Goal: Task Accomplishment & Management: Use online tool/utility

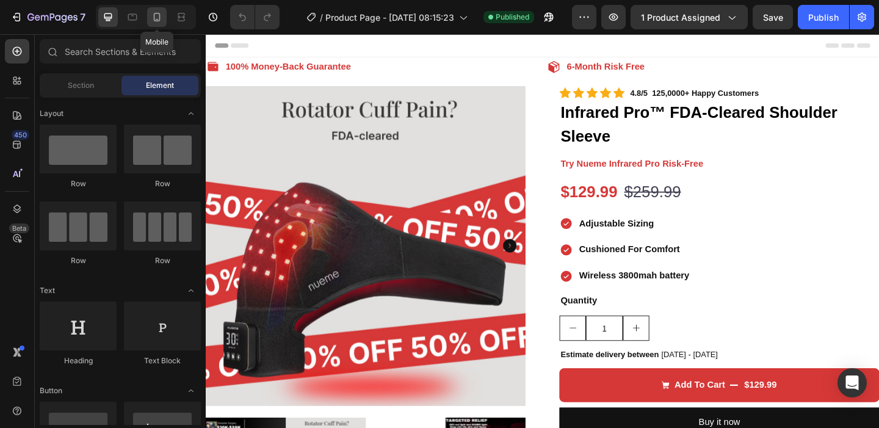
click at [156, 24] on div at bounding box center [157, 17] width 20 height 20
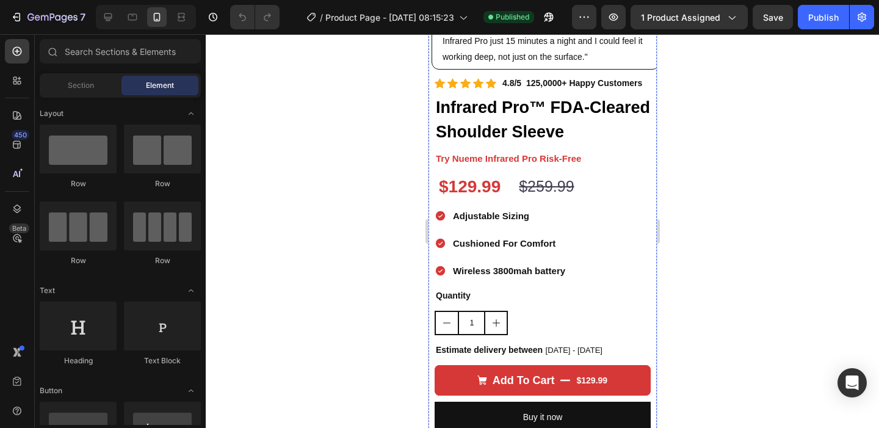
scroll to position [437, 0]
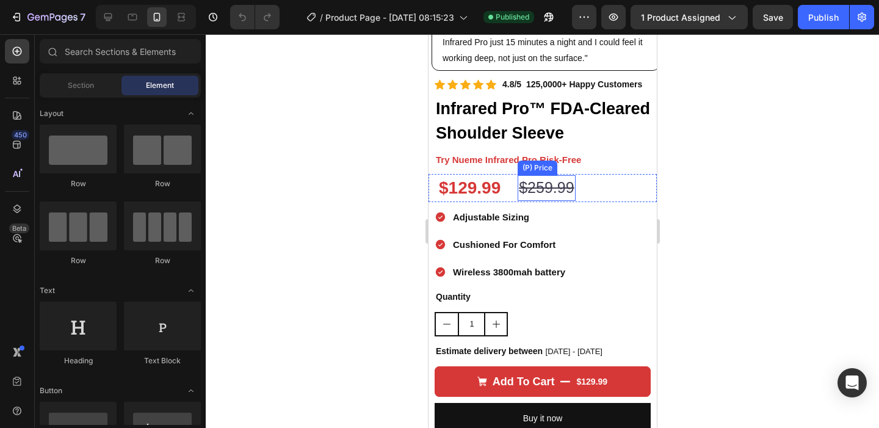
click at [566, 175] on div "$259.99" at bounding box center [545, 188] width 57 height 26
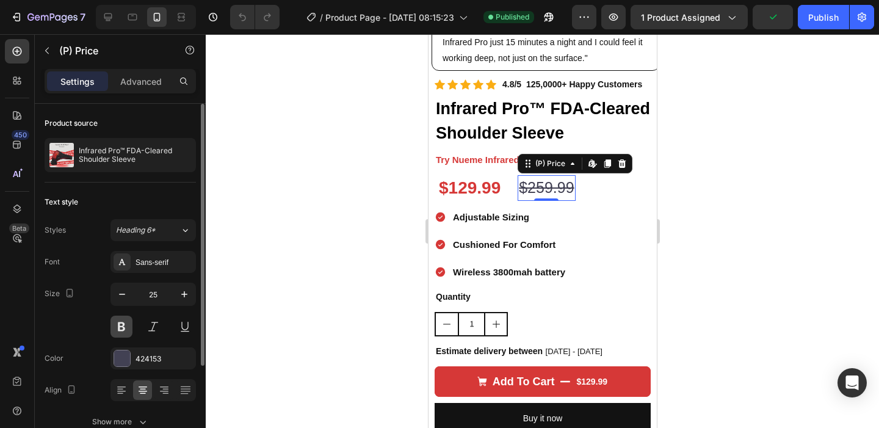
click at [126, 327] on button at bounding box center [121, 326] width 22 height 22
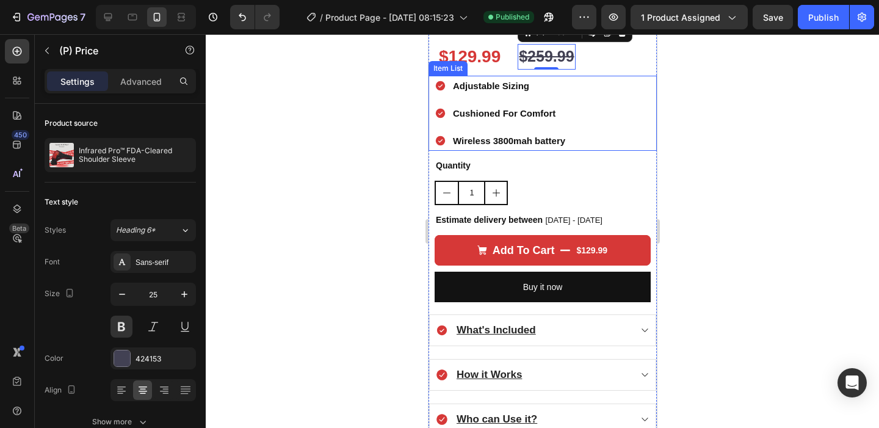
scroll to position [570, 0]
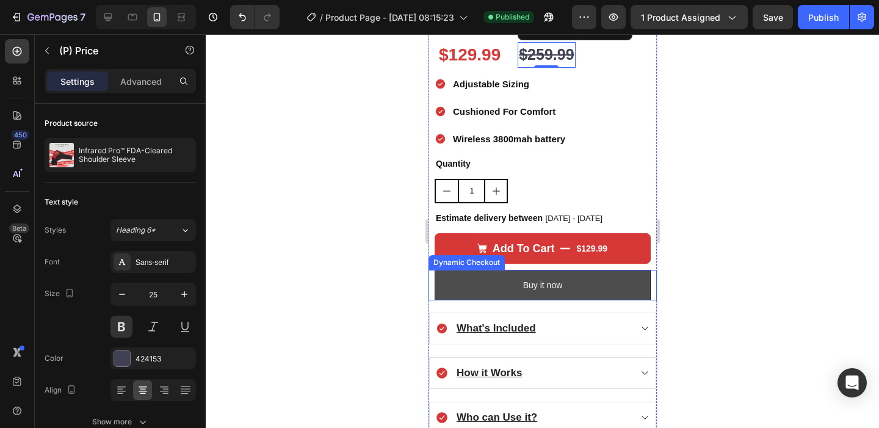
click at [584, 270] on button "Buy it now" at bounding box center [542, 285] width 216 height 31
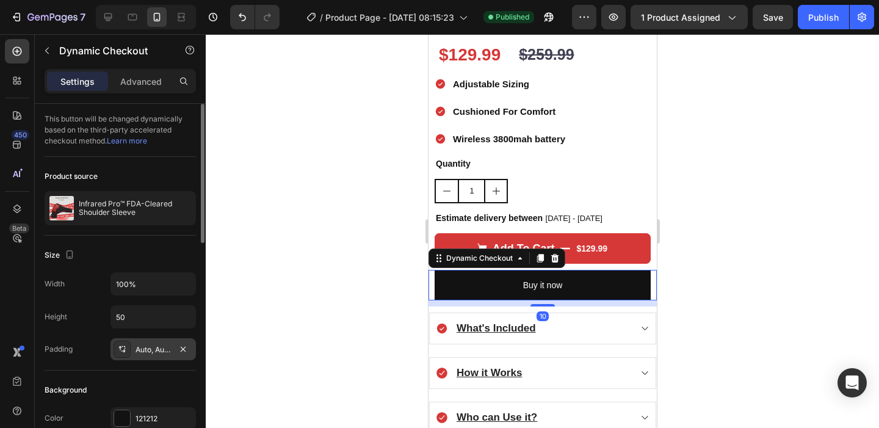
click at [131, 352] on div "Auto, Auto, Auto, Auto" at bounding box center [152, 349] width 85 height 22
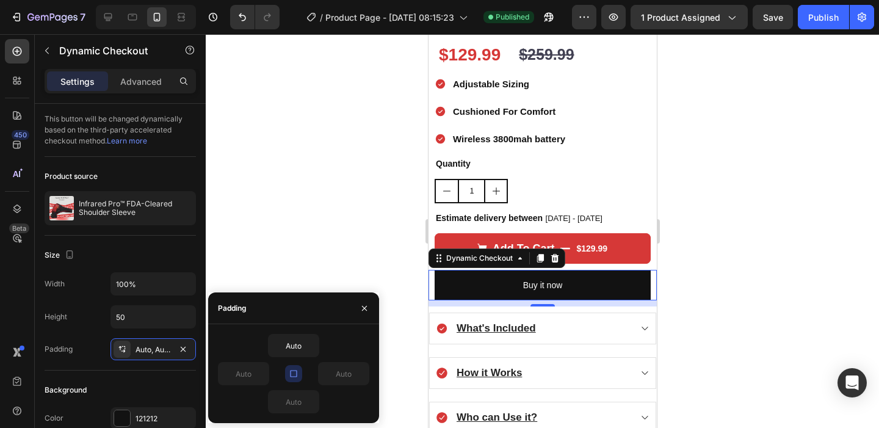
click at [292, 376] on icon "button" at bounding box center [293, 373] width 7 height 7
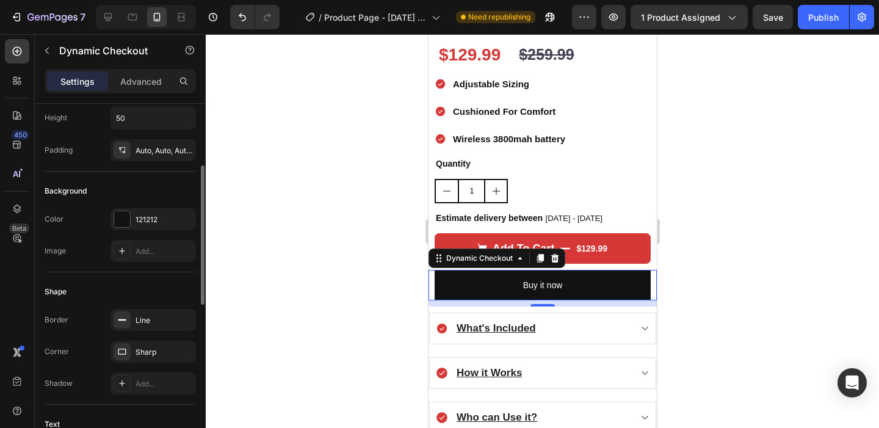
scroll to position [220, 0]
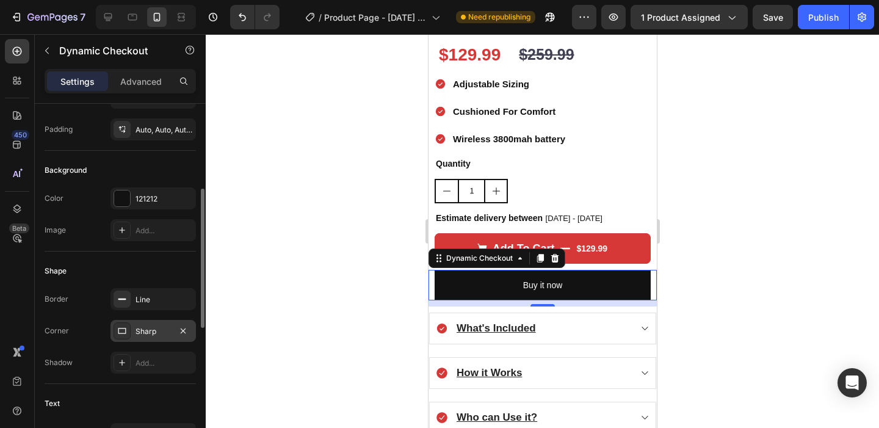
click at [121, 332] on icon at bounding box center [122, 331] width 10 height 10
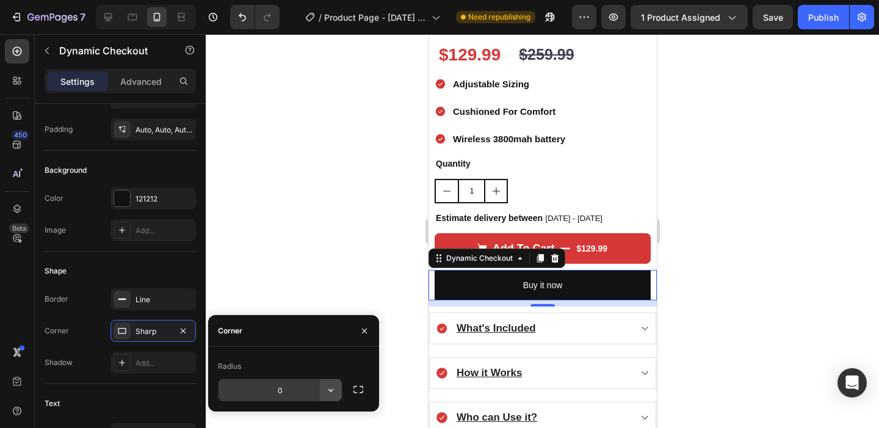
click at [329, 392] on icon "button" at bounding box center [331, 390] width 12 height 12
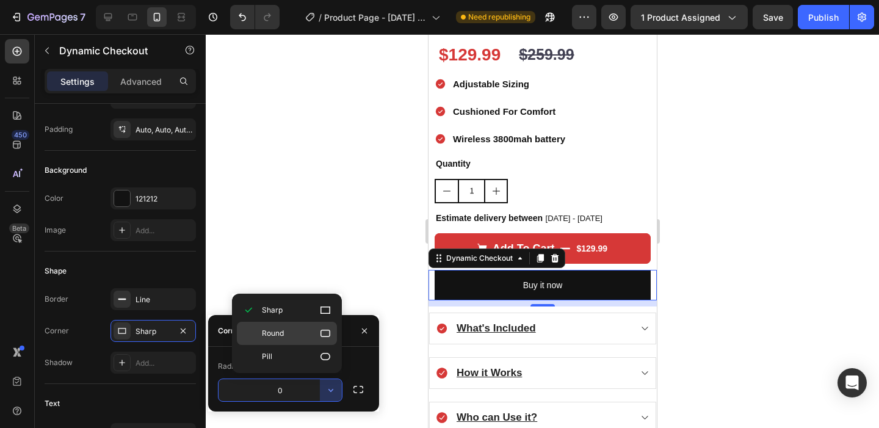
click at [326, 333] on icon at bounding box center [325, 333] width 12 height 12
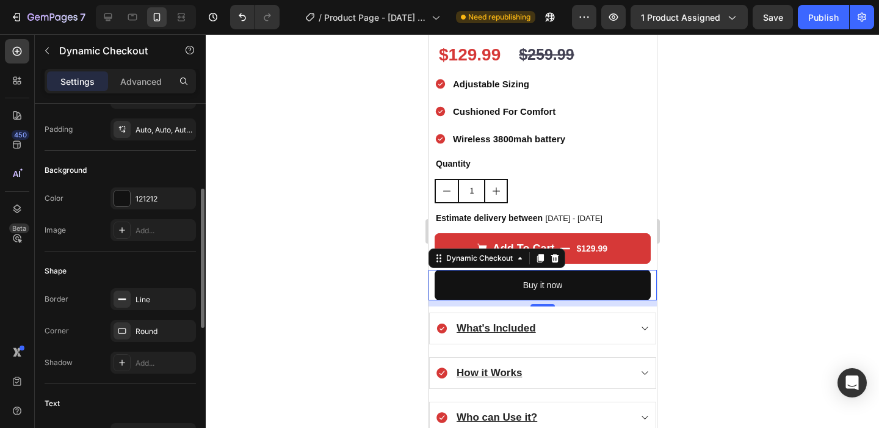
click at [90, 332] on div "Corner Round" at bounding box center [120, 331] width 151 height 22
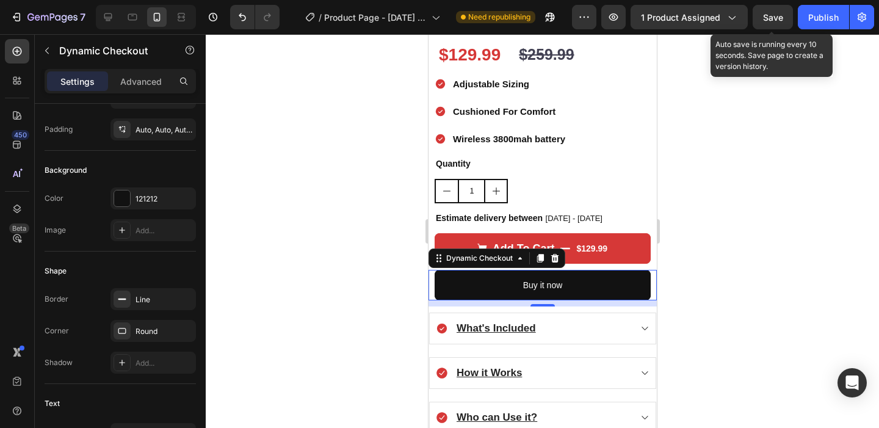
drag, startPoint x: 777, startPoint y: 18, endPoint x: 797, endPoint y: 18, distance: 20.1
click at [777, 18] on span "Save" at bounding box center [773, 17] width 20 height 10
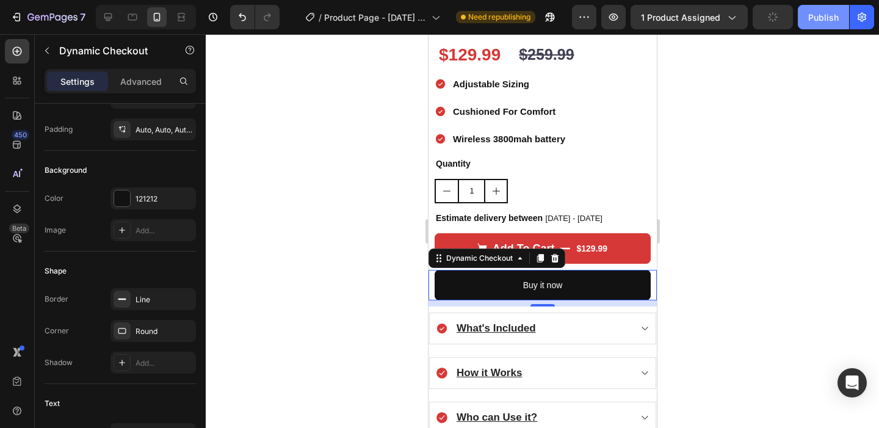
click at [807, 18] on button "Publish" at bounding box center [822, 17] width 51 height 24
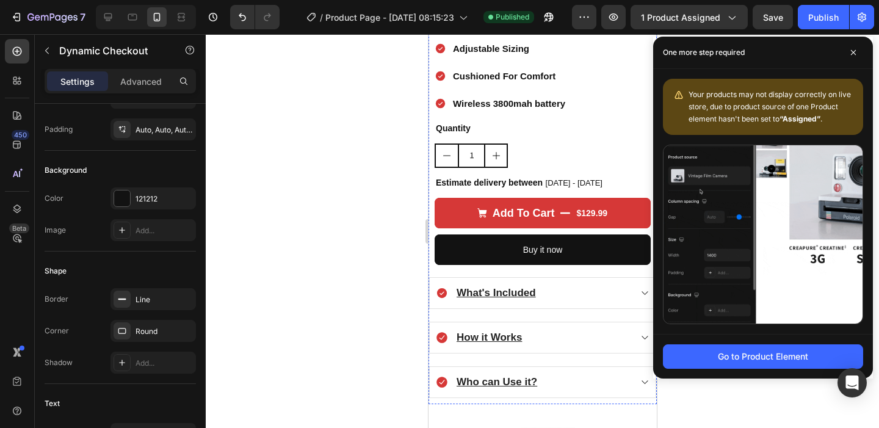
scroll to position [615, 0]
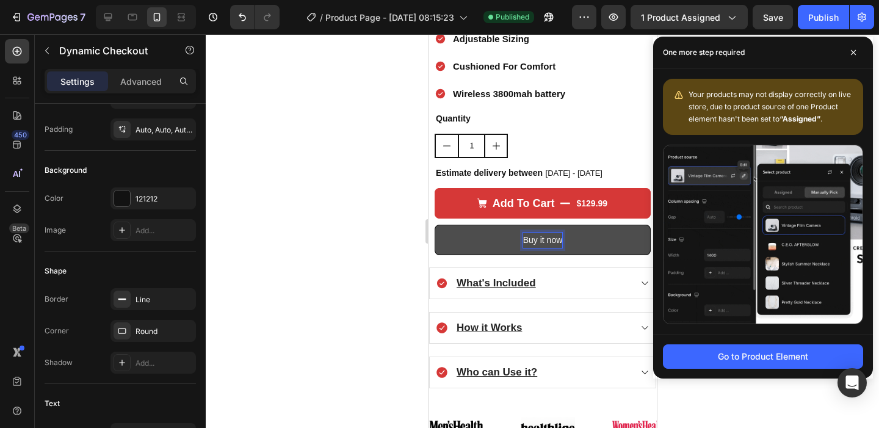
click at [547, 232] on div "Buy it now" at bounding box center [542, 239] width 40 height 15
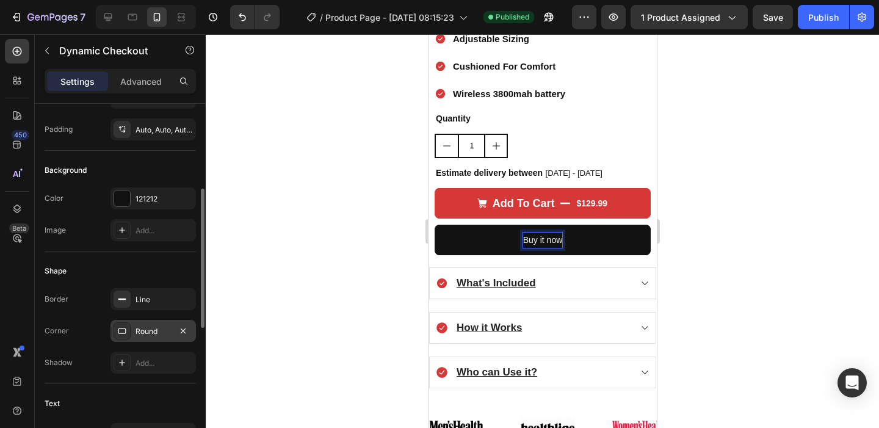
click at [129, 333] on div at bounding box center [121, 330] width 17 height 17
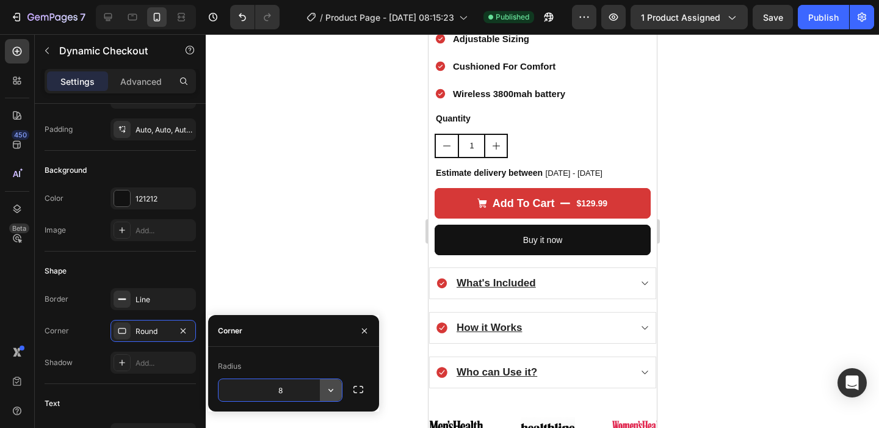
click at [329, 387] on icon "button" at bounding box center [331, 390] width 12 height 12
click at [356, 384] on icon "button" at bounding box center [358, 389] width 12 height 12
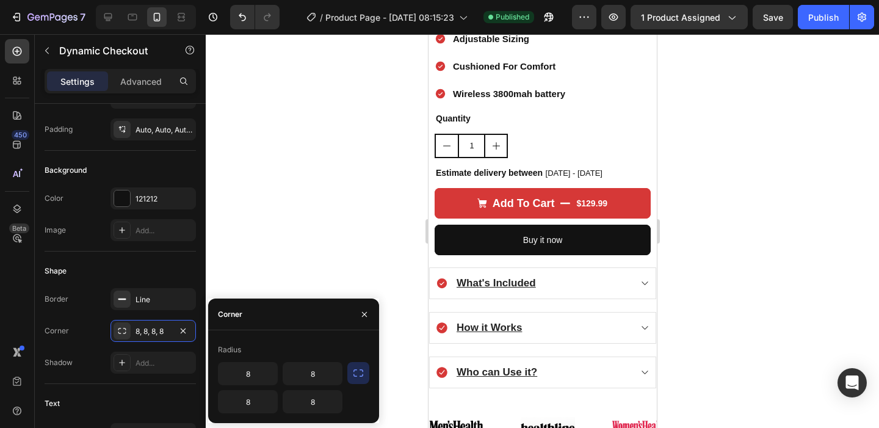
click at [358, 373] on icon "button" at bounding box center [358, 373] width 12 height 12
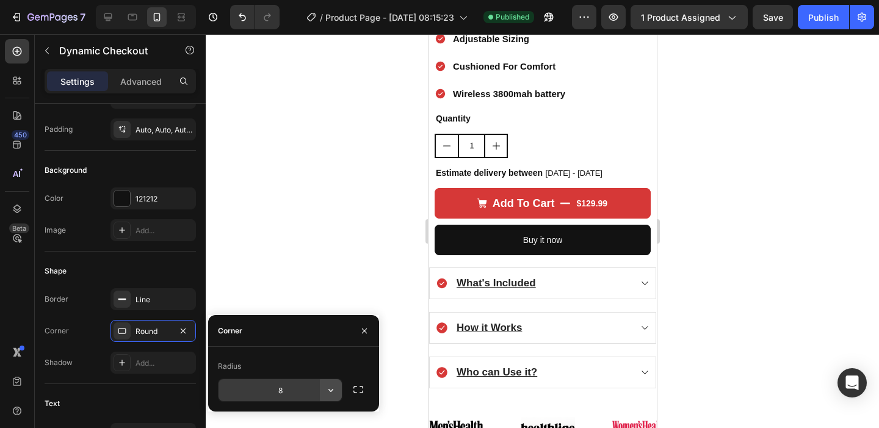
click at [332, 386] on icon "button" at bounding box center [331, 390] width 12 height 12
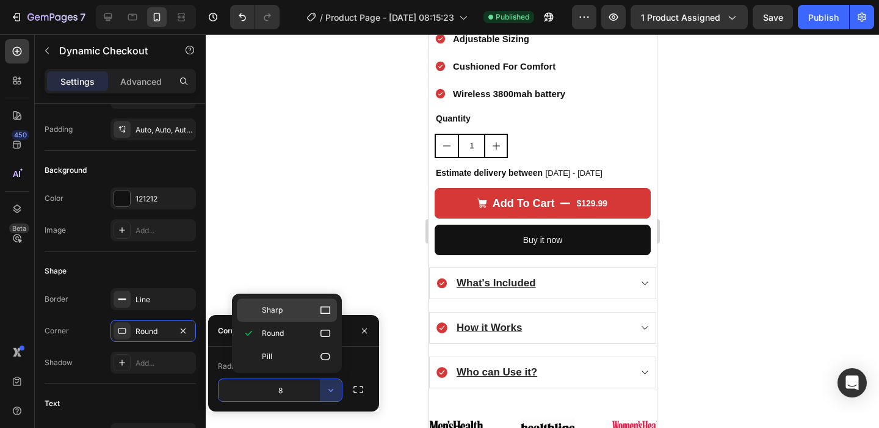
click at [319, 314] on icon at bounding box center [325, 310] width 12 height 12
type input "0"
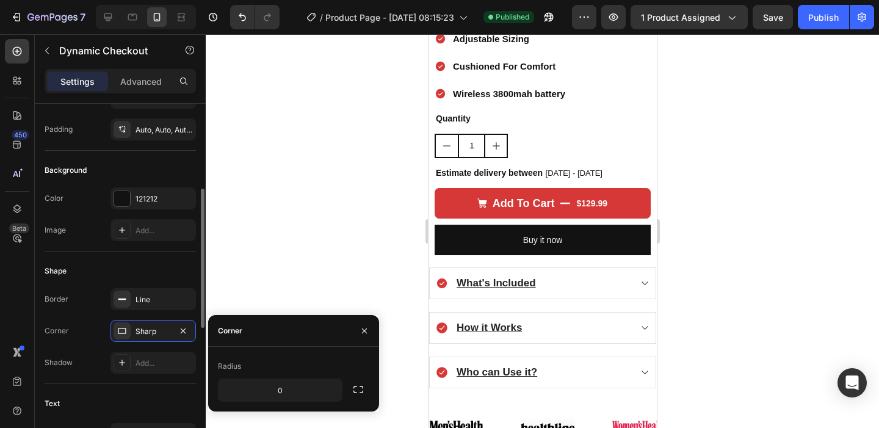
click at [140, 261] on div "Shape" at bounding box center [120, 271] width 151 height 20
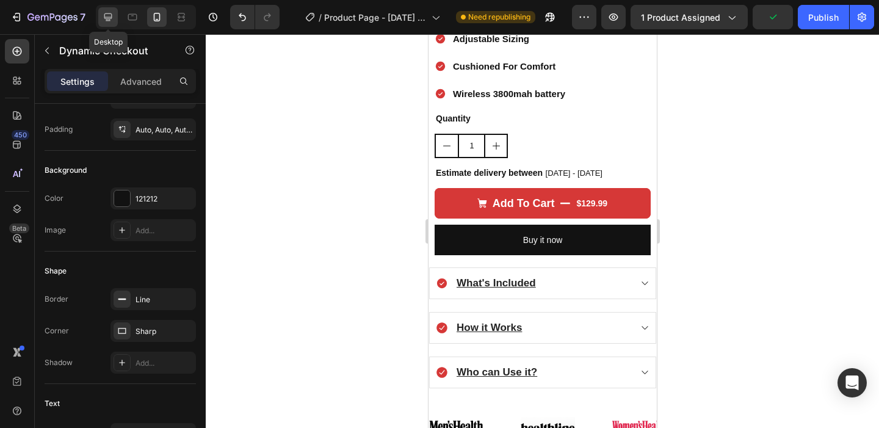
click at [104, 18] on icon at bounding box center [108, 17] width 8 height 8
type input "16"
type input "Auto"
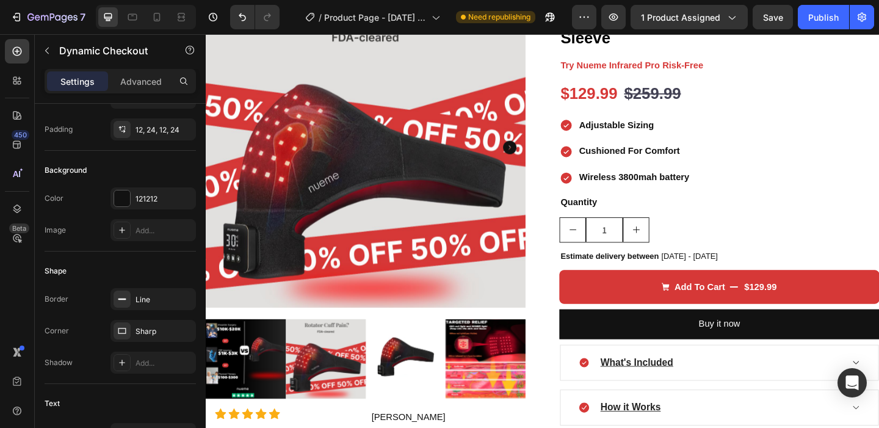
scroll to position [91, 0]
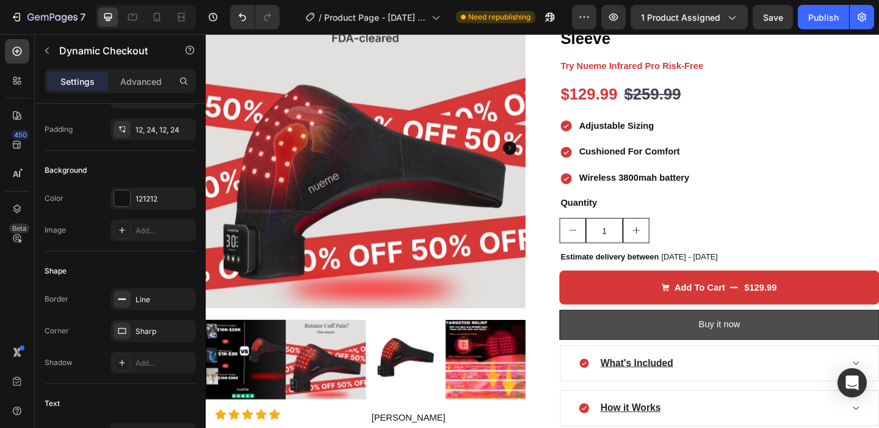
click at [669, 339] on button "Buy it now" at bounding box center [764, 350] width 348 height 32
click at [661, 350] on button "Buy it now" at bounding box center [764, 350] width 348 height 32
click at [665, 348] on button "Buy it now" at bounding box center [764, 350] width 348 height 32
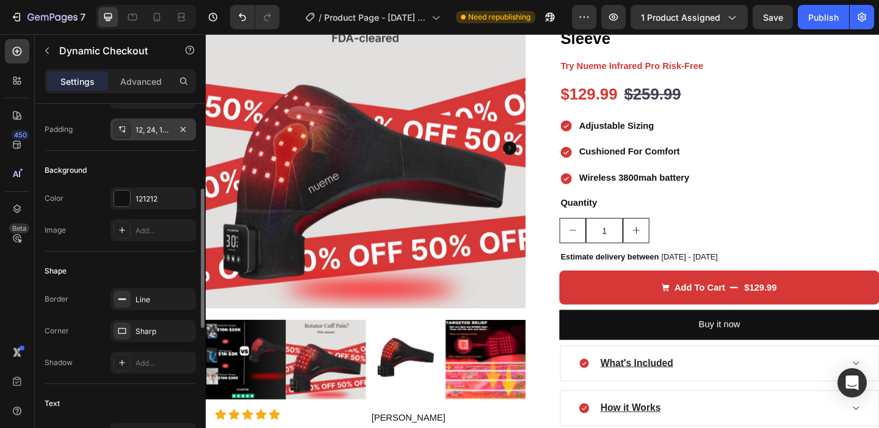
click at [137, 131] on div "12, 24, 12, 24" at bounding box center [152, 129] width 35 height 11
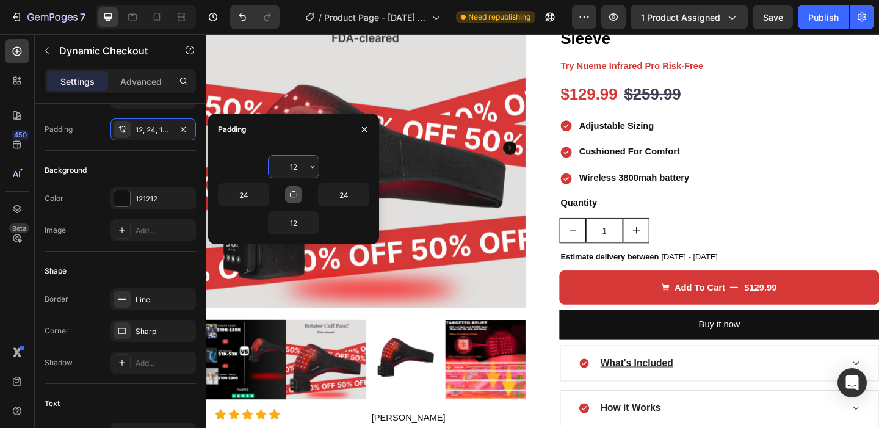
click at [307, 164] on icon "button" at bounding box center [312, 167] width 10 height 10
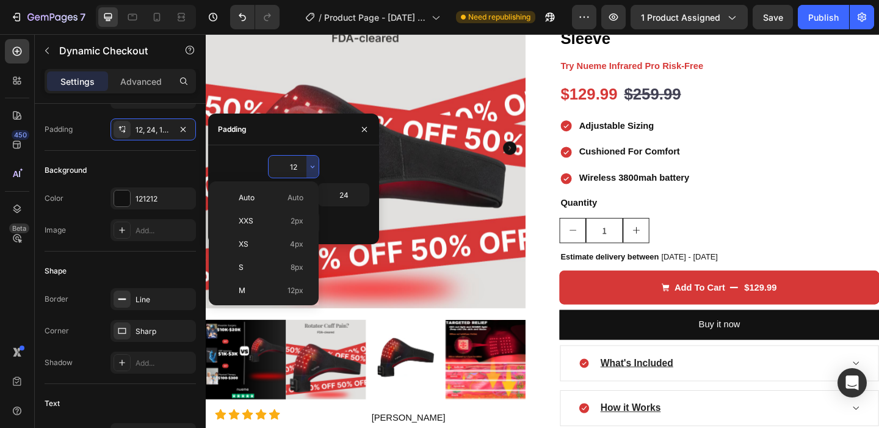
click at [323, 145] on div "12 24 24 12" at bounding box center [293, 194] width 171 height 99
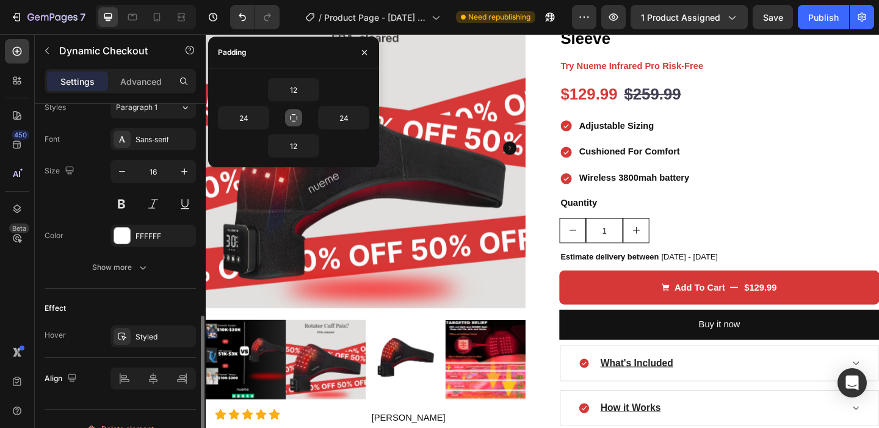
scroll to position [547, 0]
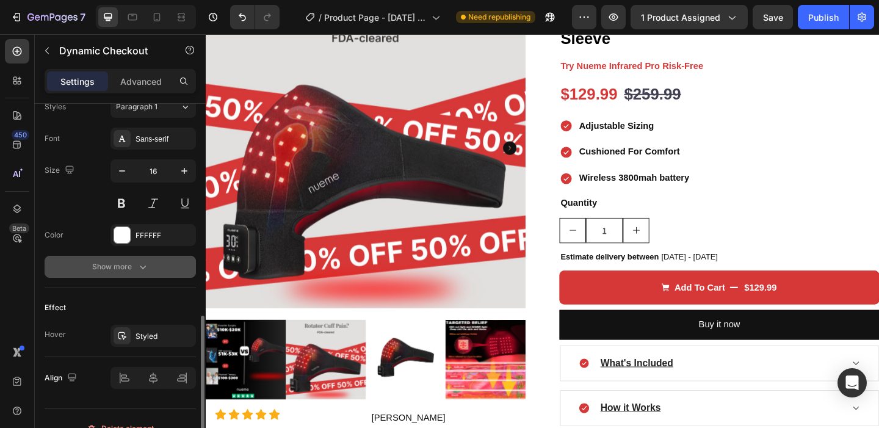
click at [98, 269] on div "Show more" at bounding box center [120, 267] width 57 height 12
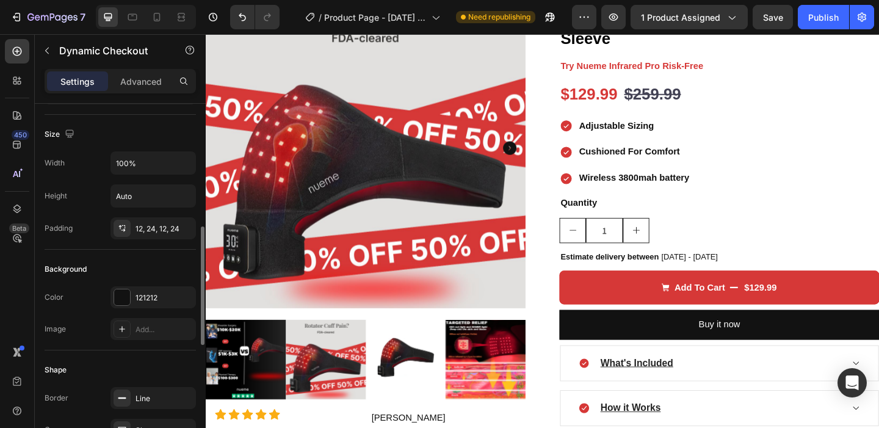
scroll to position [0, 0]
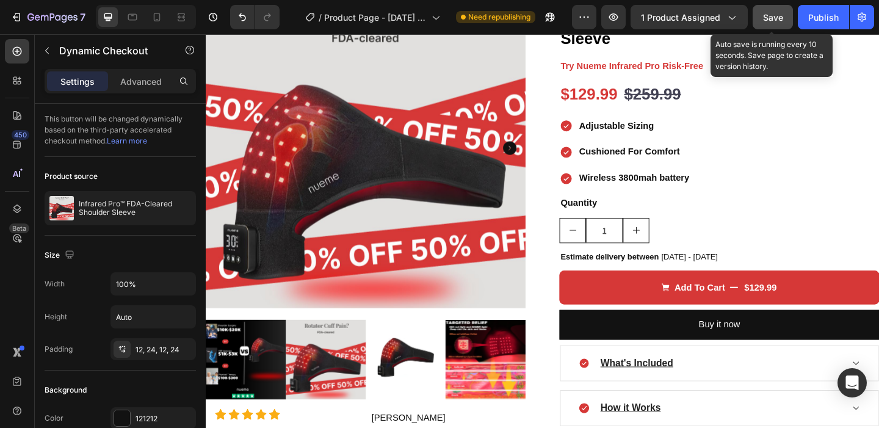
click at [782, 16] on span "Save" at bounding box center [773, 17] width 20 height 10
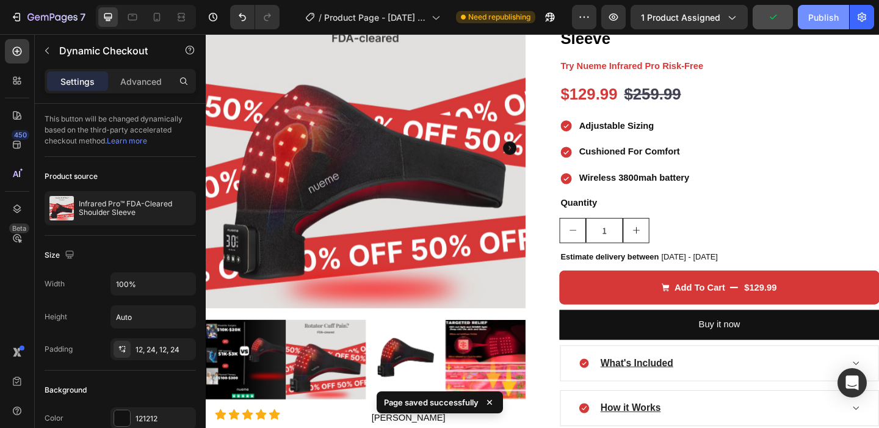
click at [812, 16] on div "Publish" at bounding box center [823, 17] width 31 height 13
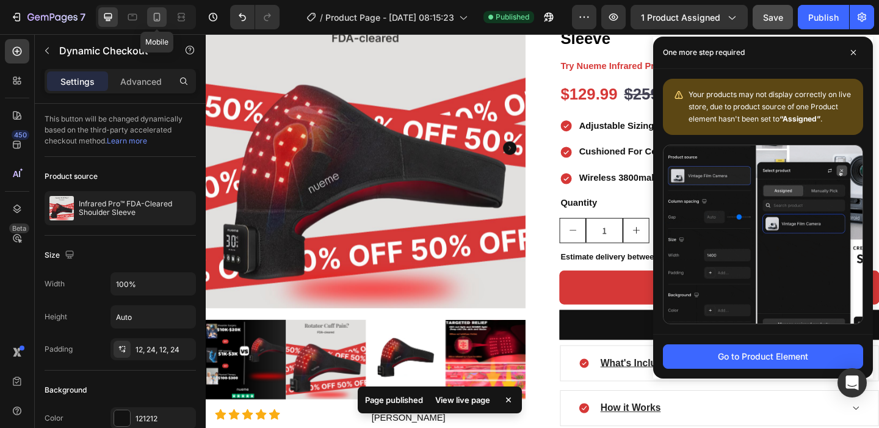
click at [157, 15] on icon at bounding box center [157, 17] width 12 height 12
type input "14"
type input "50"
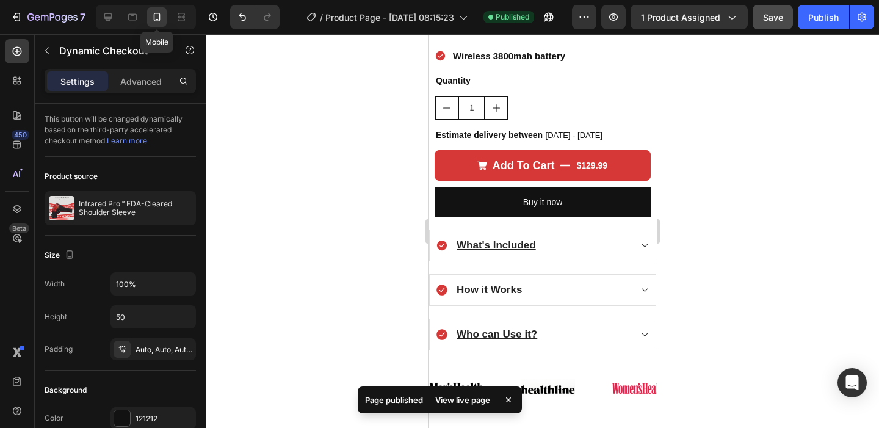
scroll to position [747, 0]
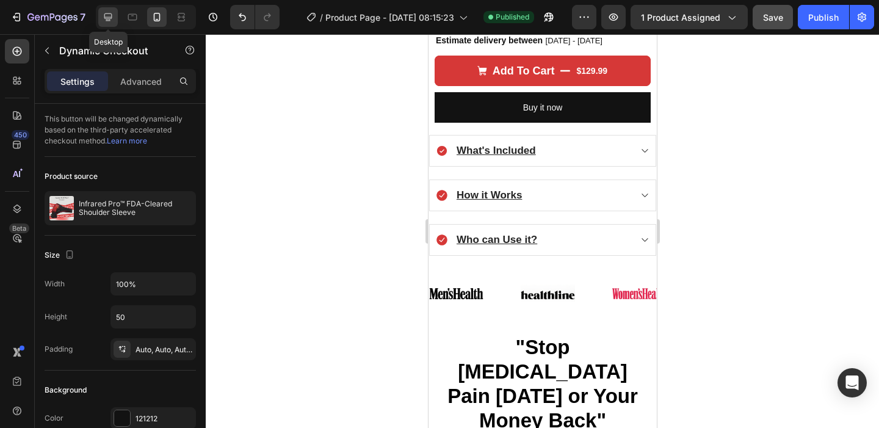
click at [107, 19] on icon at bounding box center [108, 17] width 8 height 8
type input "16"
type input "Auto"
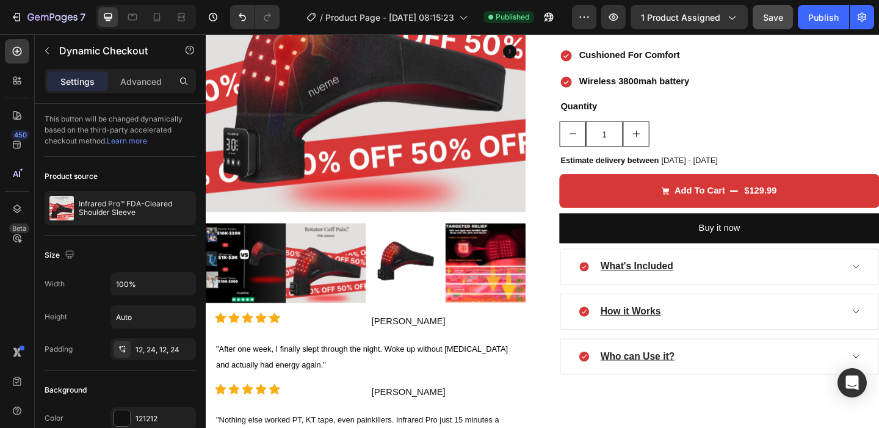
scroll to position [268, 0]
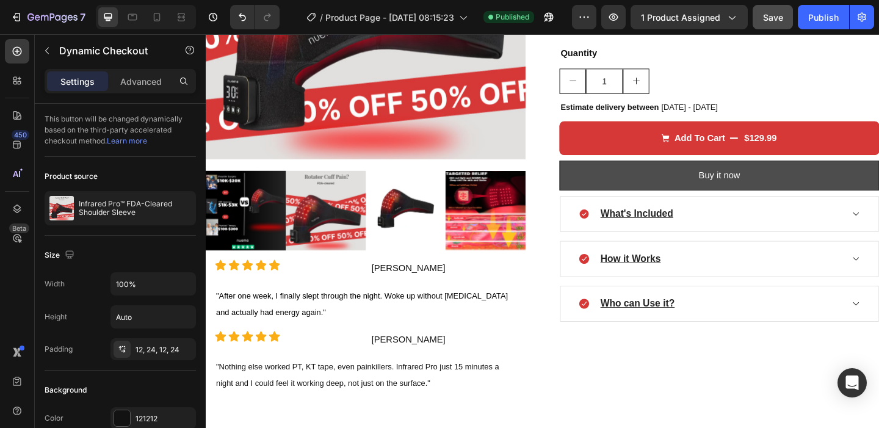
click at [668, 193] on button "Buy it now" at bounding box center [764, 187] width 348 height 32
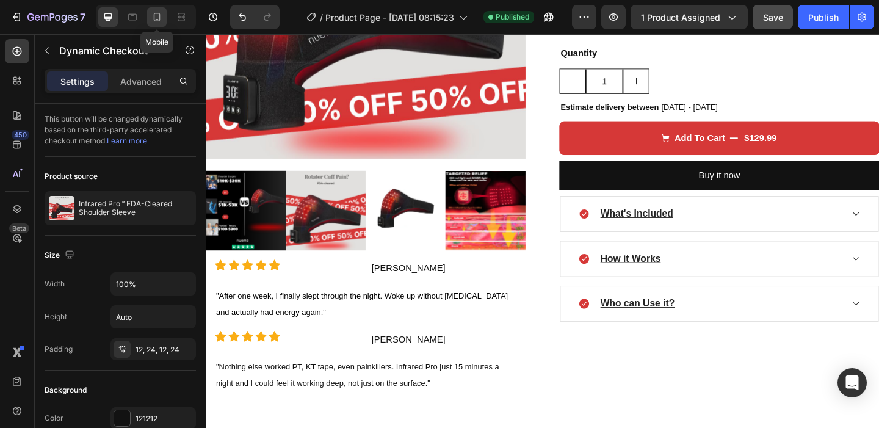
click at [153, 16] on icon at bounding box center [157, 17] width 12 height 12
type input "14"
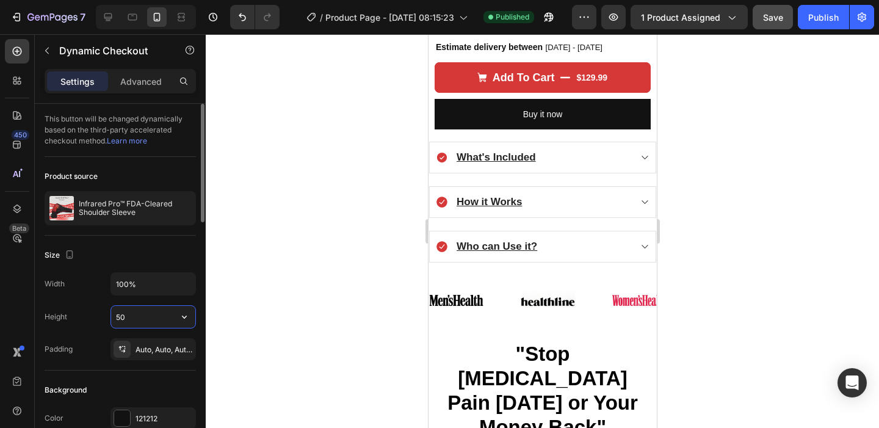
click at [132, 314] on input "50" at bounding box center [153, 317] width 84 height 22
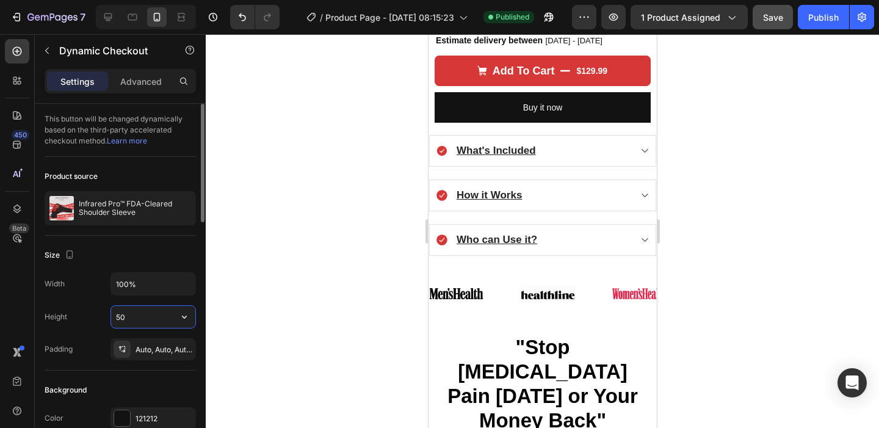
click at [171, 318] on input "50" at bounding box center [153, 317] width 84 height 22
click at [181, 317] on icon "button" at bounding box center [184, 317] width 12 height 12
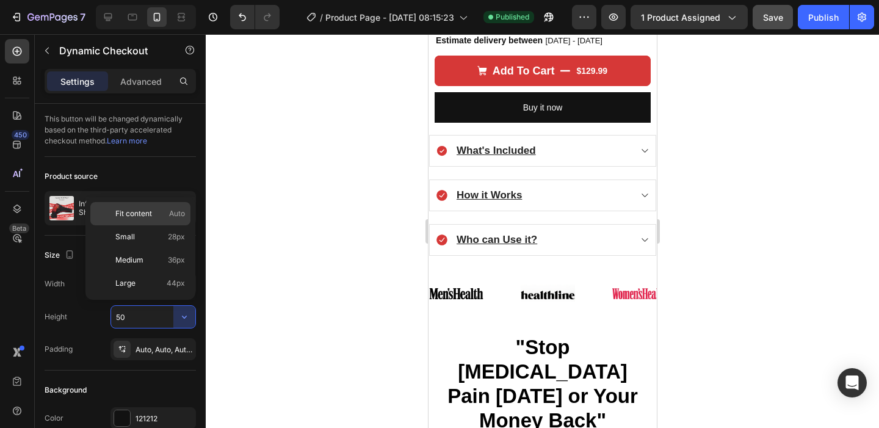
click at [155, 214] on p "Fit content Auto" at bounding box center [150, 213] width 70 height 11
type input "Auto"
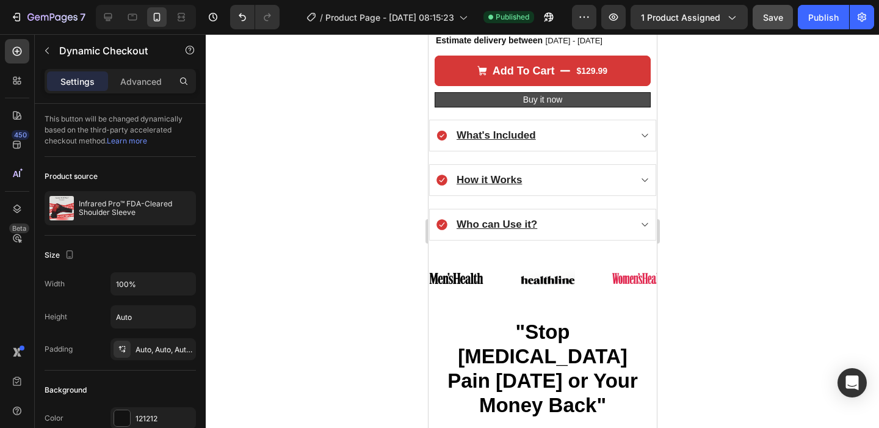
click at [565, 92] on button "Buy it now" at bounding box center [542, 99] width 216 height 15
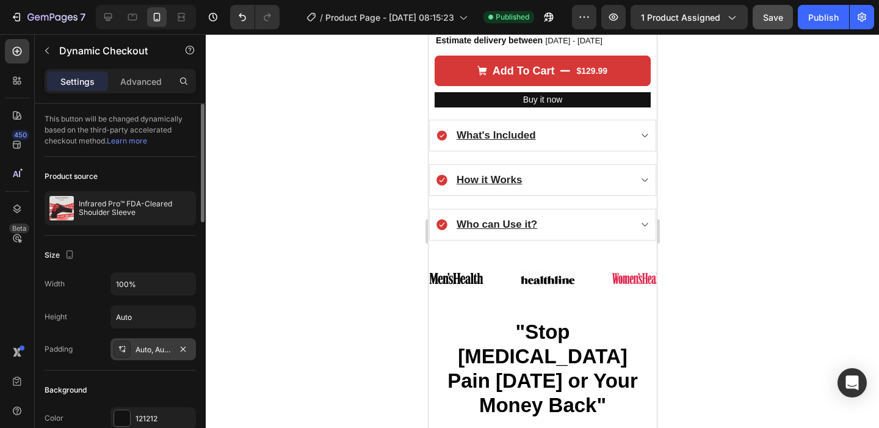
click at [134, 350] on div "Auto, Auto, Auto, Auto" at bounding box center [152, 349] width 85 height 22
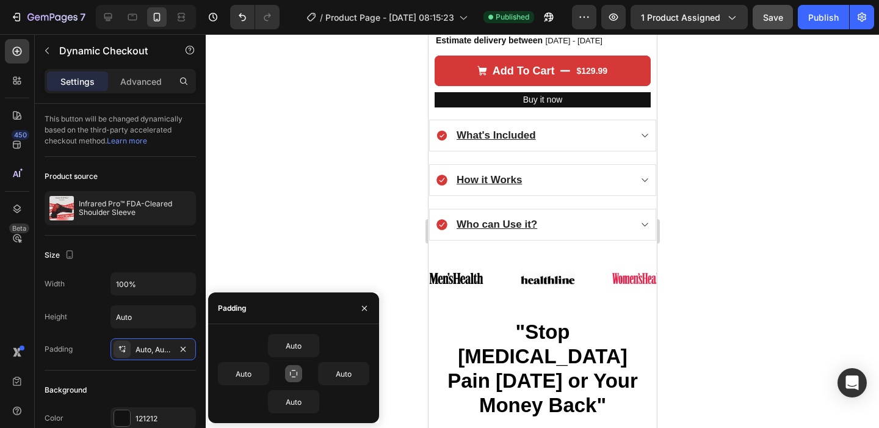
click at [295, 374] on icon "button" at bounding box center [294, 373] width 10 height 10
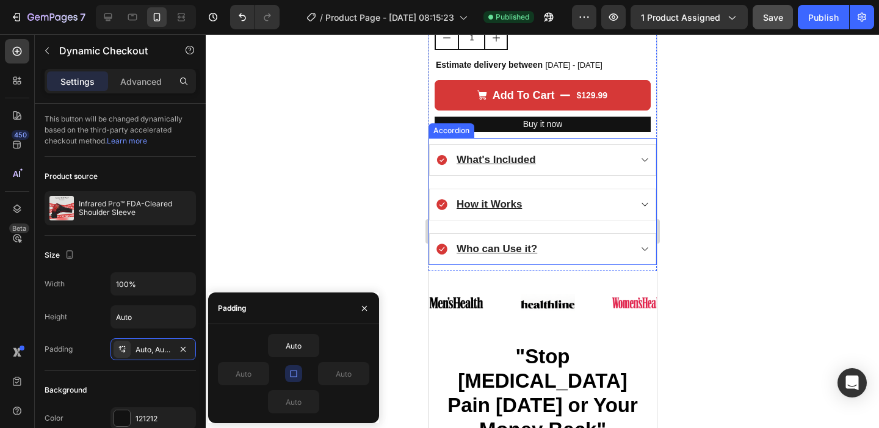
scroll to position [710, 0]
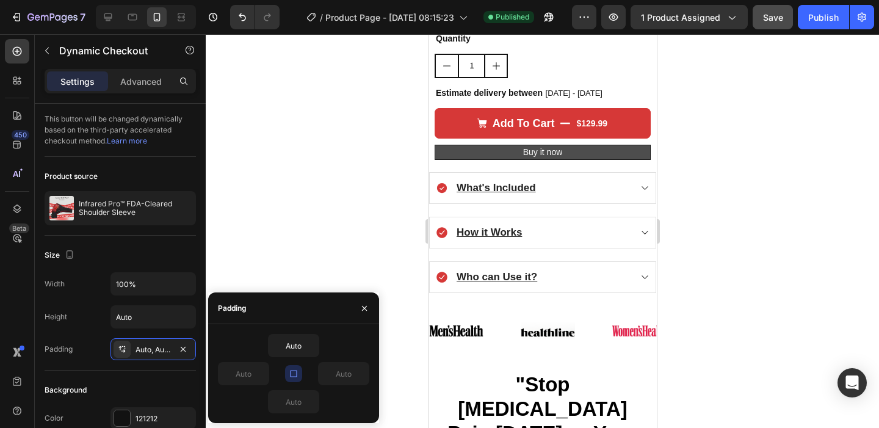
click at [571, 145] on button "Buy it now" at bounding box center [542, 152] width 216 height 15
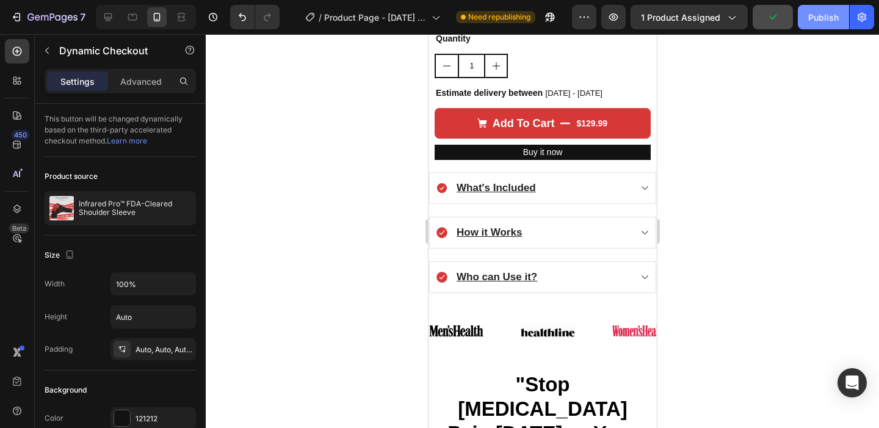
click at [812, 21] on div "Publish" at bounding box center [823, 17] width 31 height 13
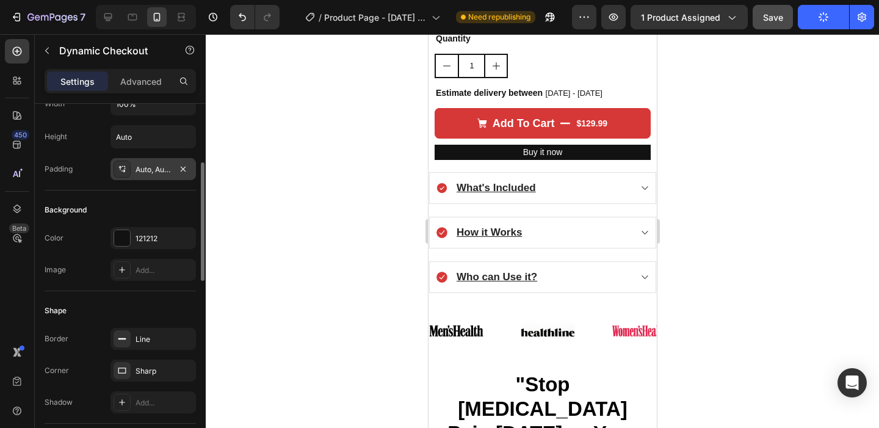
scroll to position [182, 0]
click at [137, 160] on div "Auto, Auto, Auto, Auto" at bounding box center [152, 167] width 85 height 22
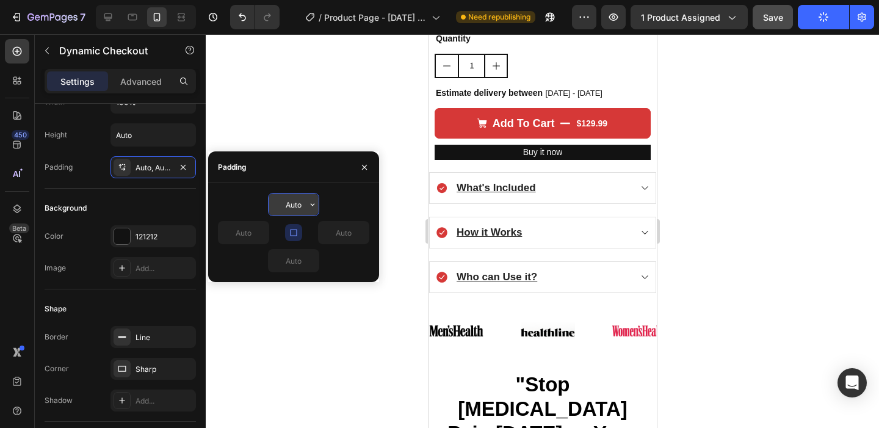
click at [311, 201] on icon "button" at bounding box center [312, 205] width 10 height 10
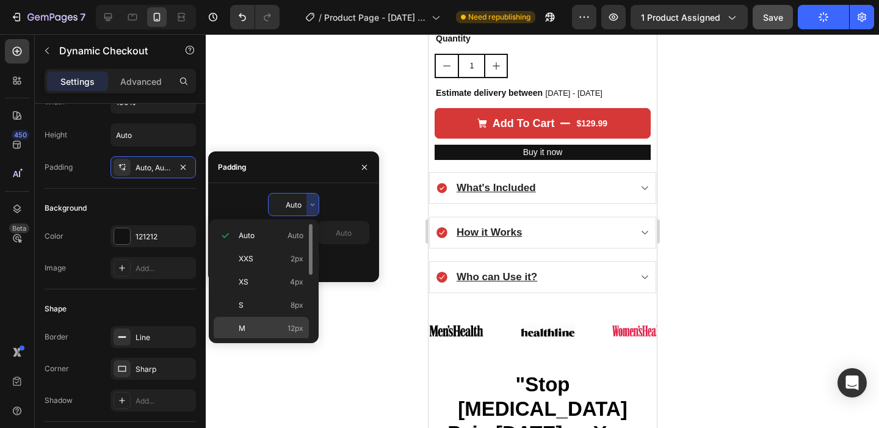
click at [286, 325] on p "M 12px" at bounding box center [271, 328] width 65 height 11
type input "12"
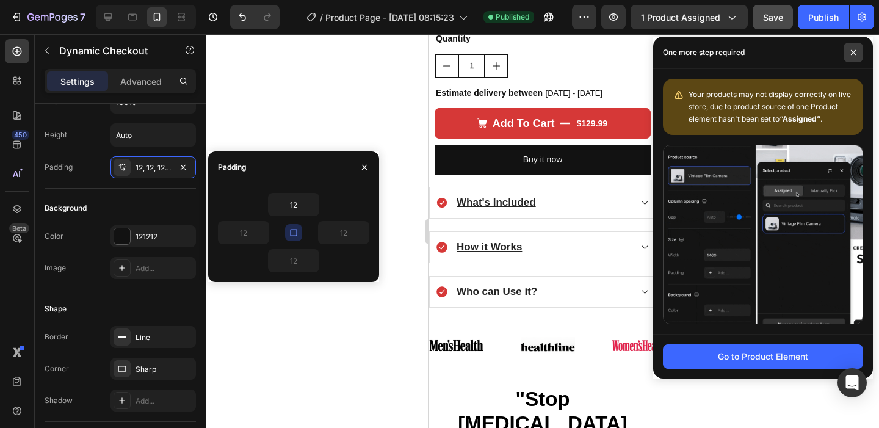
click at [854, 56] on span at bounding box center [853, 53] width 20 height 20
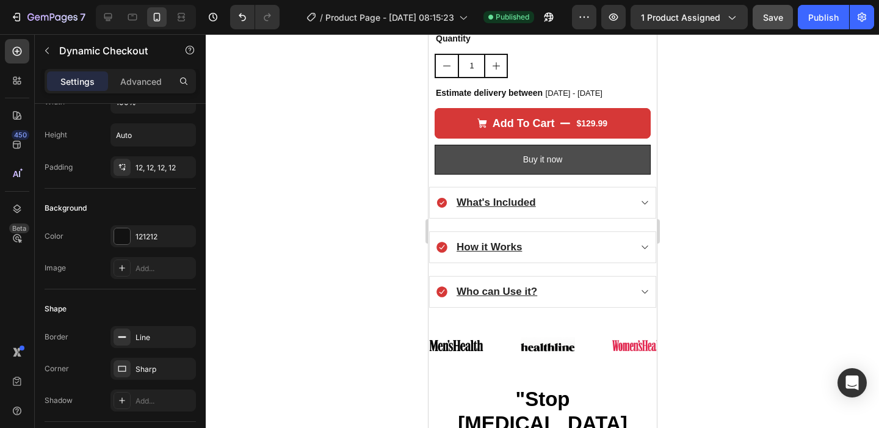
click at [577, 147] on button "Buy it now" at bounding box center [542, 160] width 216 height 30
click at [567, 148] on button "Buy it now" at bounding box center [542, 160] width 216 height 30
click at [578, 146] on button "Buy it now" at bounding box center [542, 160] width 216 height 30
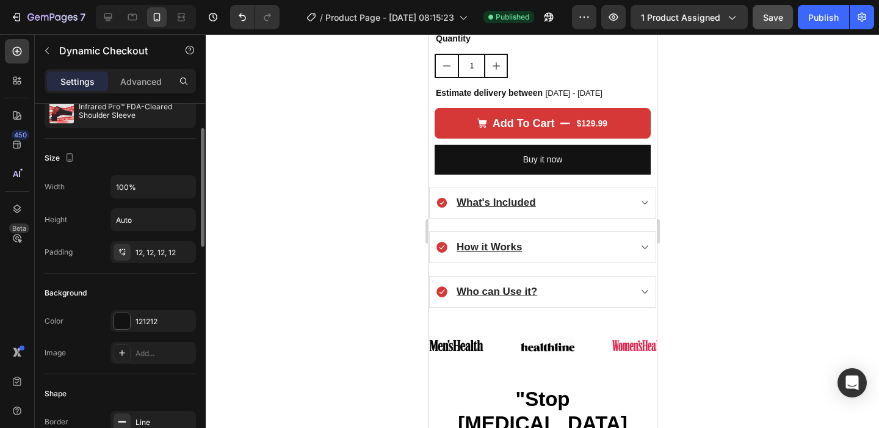
scroll to position [90, 0]
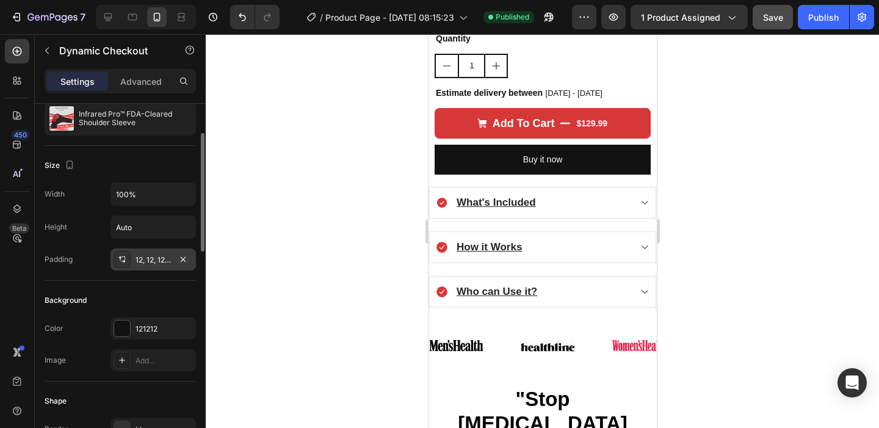
click at [137, 261] on div "12, 12, 12, 12" at bounding box center [152, 259] width 35 height 11
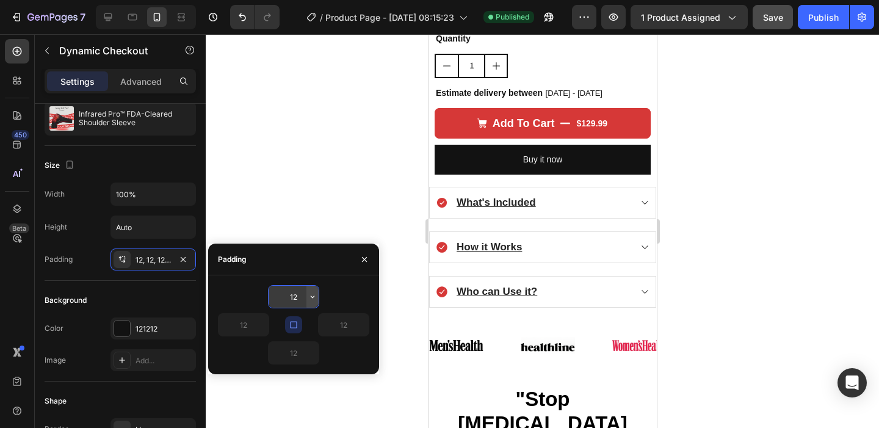
click at [315, 297] on icon "button" at bounding box center [312, 297] width 10 height 10
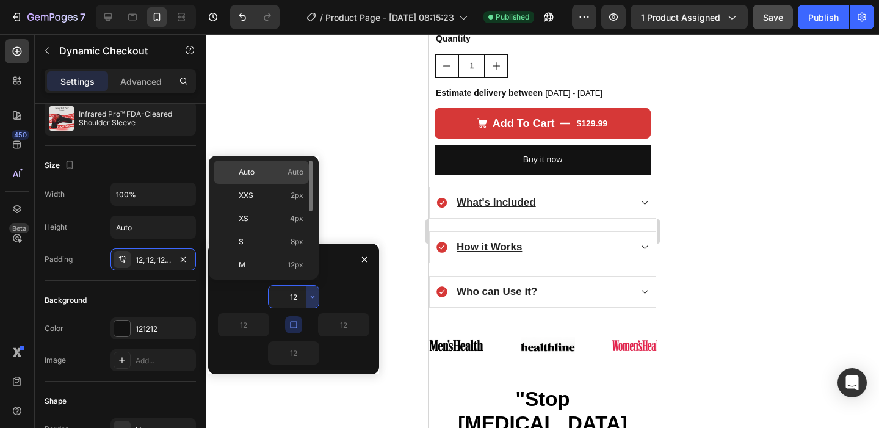
click at [283, 170] on p "Auto Auto" at bounding box center [271, 172] width 65 height 11
type input "Auto"
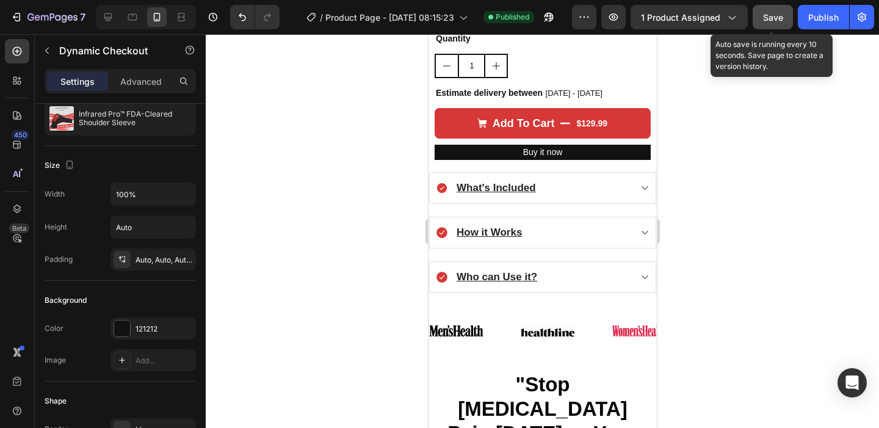
click at [767, 6] on button "Save" at bounding box center [772, 17] width 40 height 24
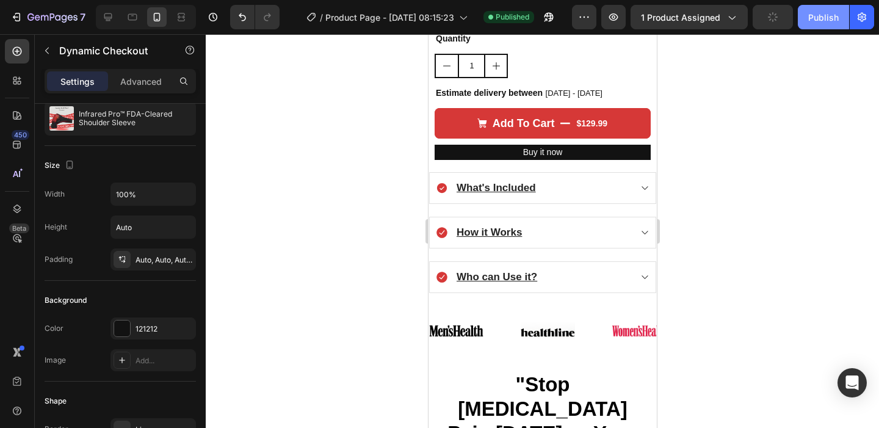
click at [821, 24] on button "Publish" at bounding box center [822, 17] width 51 height 24
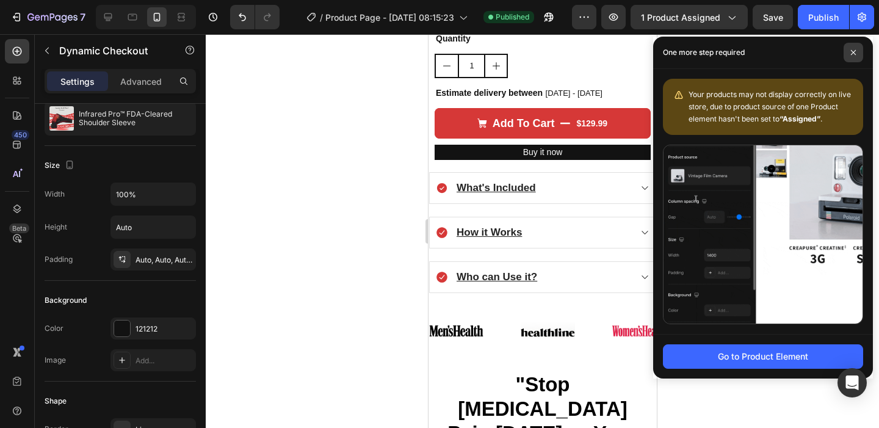
click at [856, 48] on span at bounding box center [853, 53] width 20 height 20
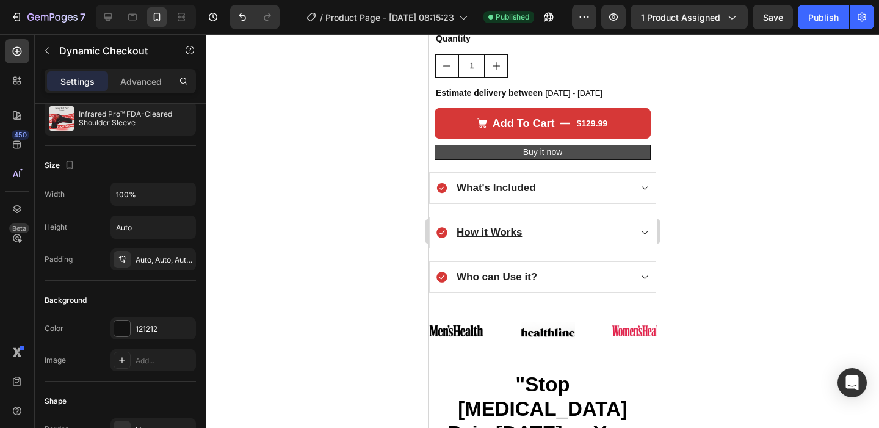
click at [602, 145] on button "Buy it now" at bounding box center [542, 152] width 216 height 15
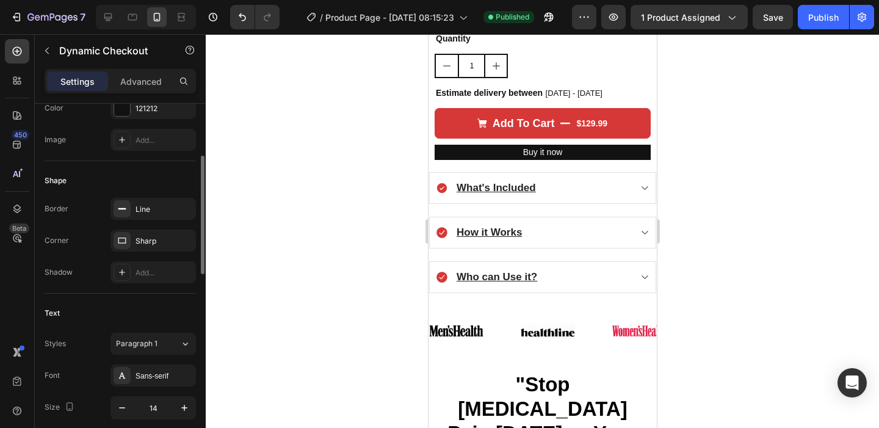
scroll to position [324, 0]
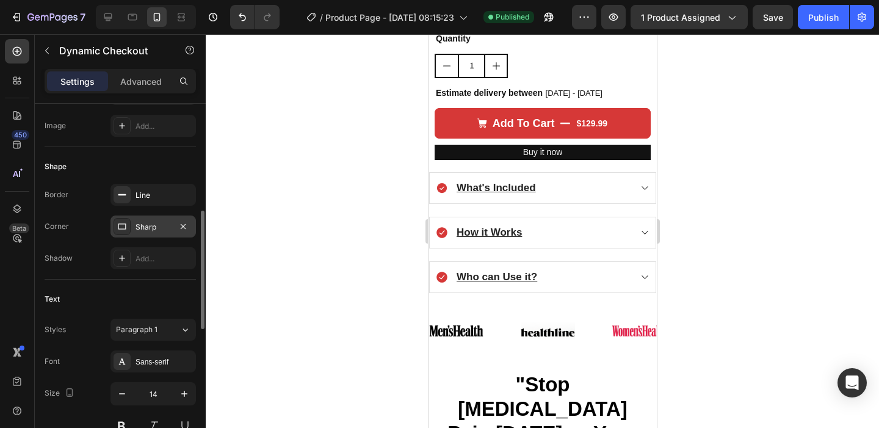
click at [138, 231] on div "Sharp" at bounding box center [152, 226] width 35 height 11
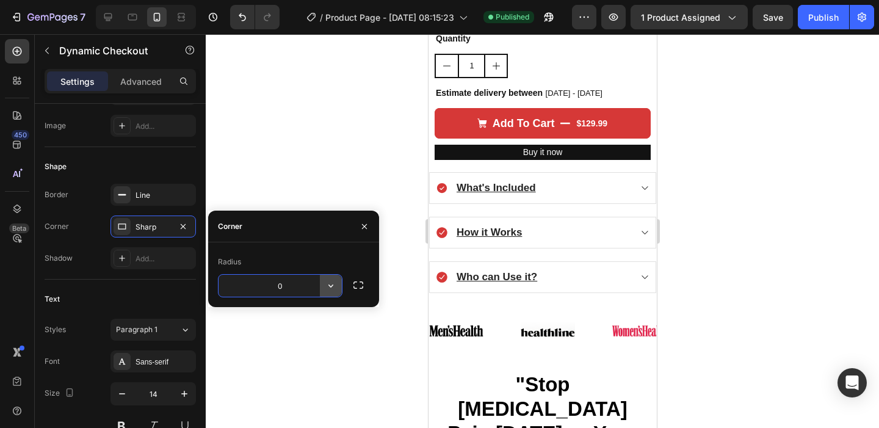
click at [329, 286] on icon "button" at bounding box center [330, 285] width 5 height 3
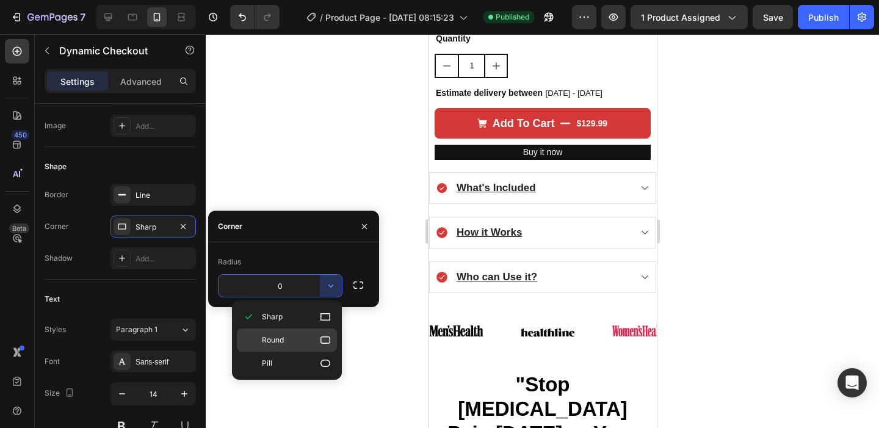
click at [320, 335] on icon at bounding box center [325, 340] width 12 height 12
type input "8"
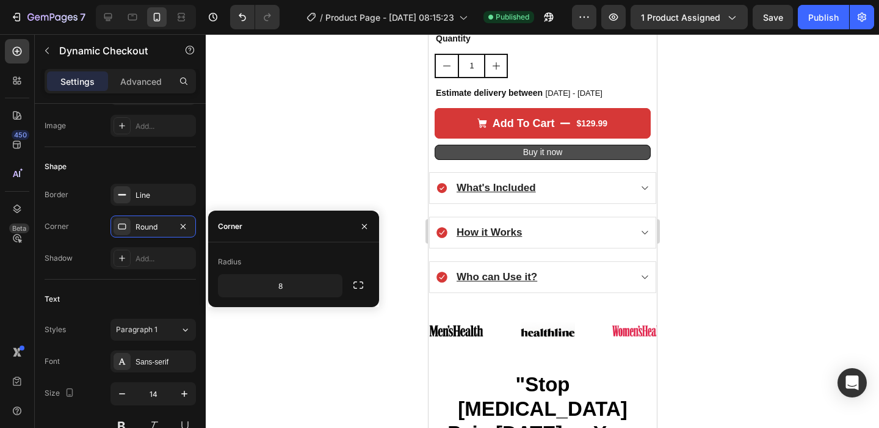
click at [599, 145] on button "Buy it now" at bounding box center [542, 152] width 216 height 15
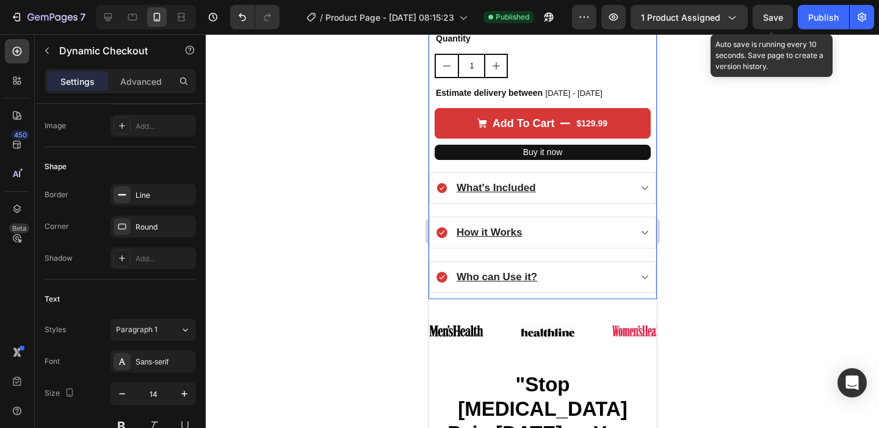
click at [780, 16] on span "Save" at bounding box center [773, 17] width 20 height 10
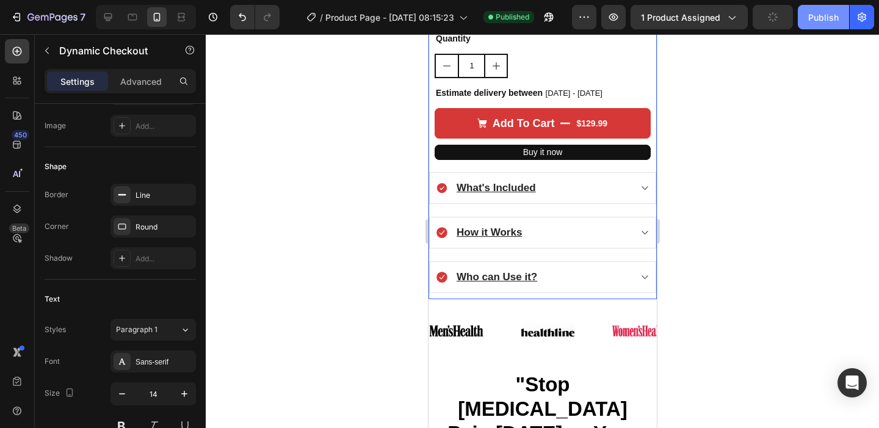
click at [821, 16] on div "Publish" at bounding box center [823, 17] width 31 height 13
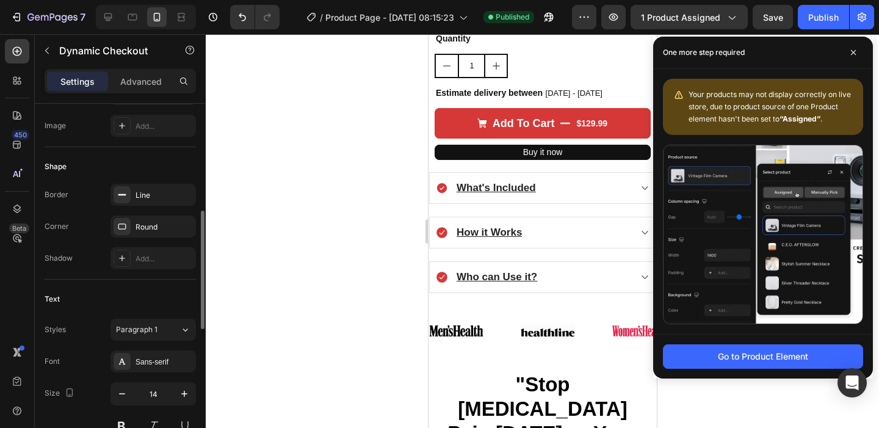
click at [93, 244] on div "Border Line Corner Round Shadow Add..." at bounding box center [120, 226] width 151 height 85
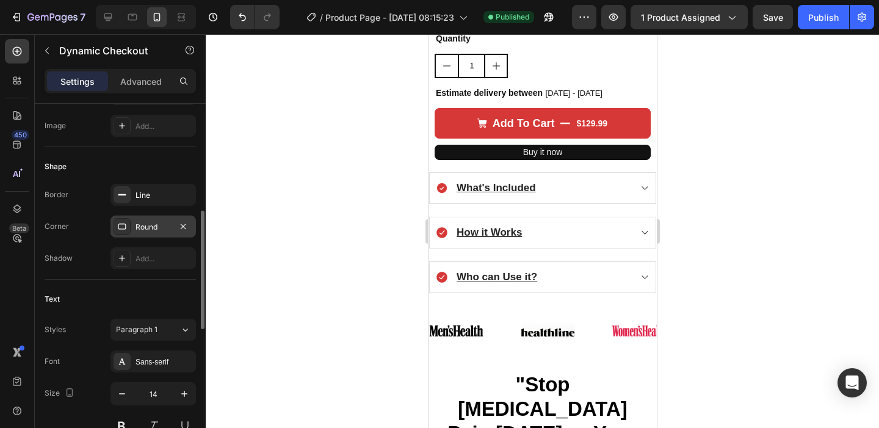
click at [140, 216] on div "Round" at bounding box center [152, 226] width 85 height 22
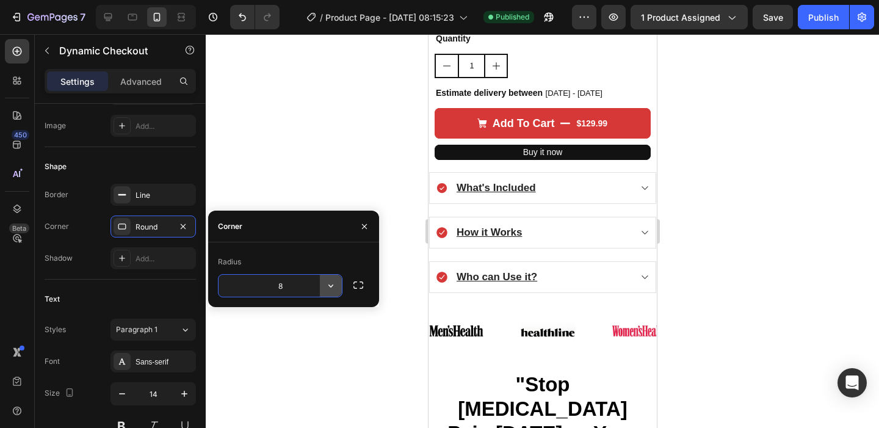
click at [328, 281] on icon "button" at bounding box center [331, 285] width 12 height 12
click at [351, 281] on button "button" at bounding box center [358, 285] width 22 height 22
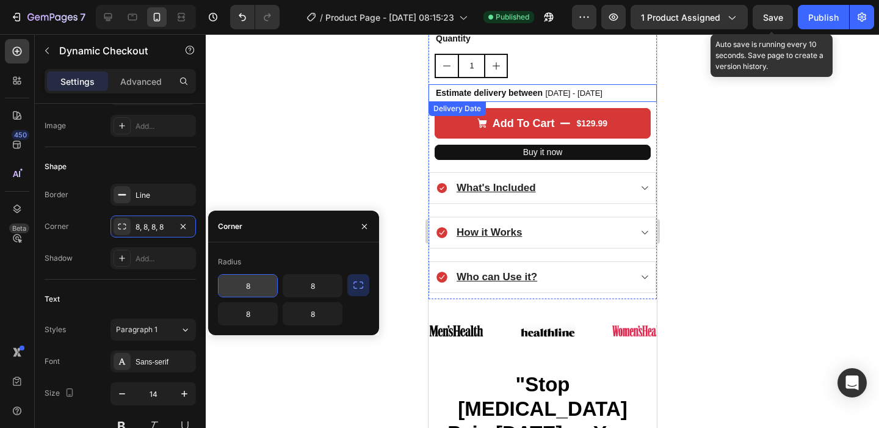
click at [777, 15] on span "Save" at bounding box center [773, 17] width 20 height 10
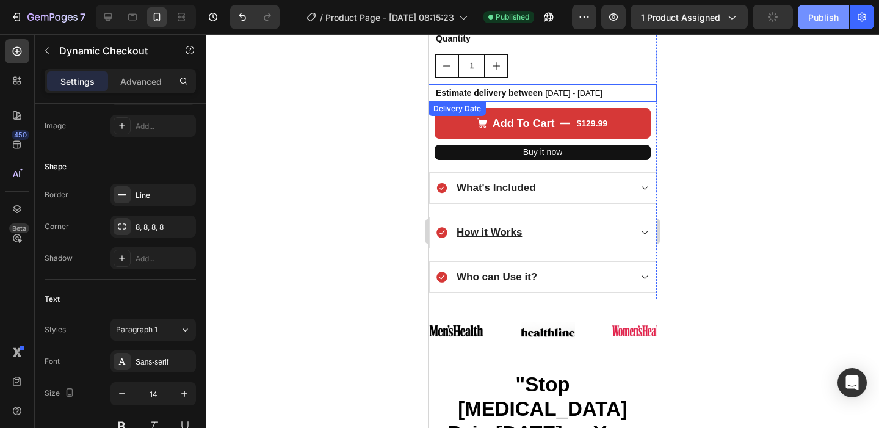
click at [823, 22] on div "Publish" at bounding box center [823, 17] width 31 height 13
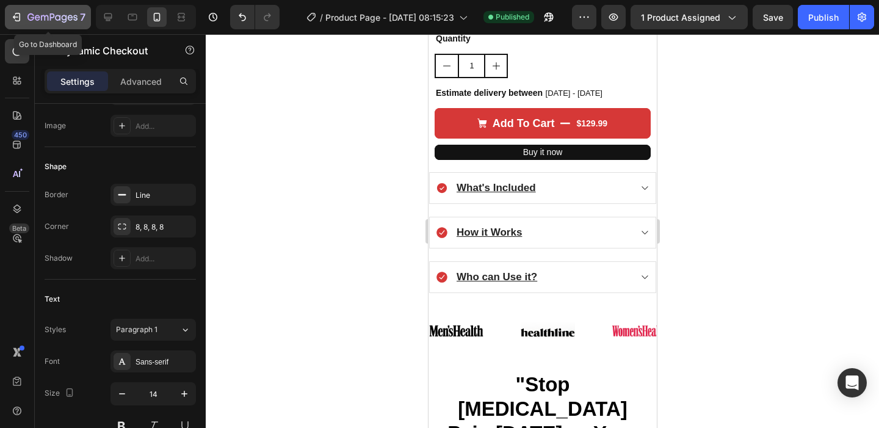
click at [24, 16] on div "7" at bounding box center [47, 17] width 75 height 15
